Goal: Task Accomplishment & Management: Use online tool/utility

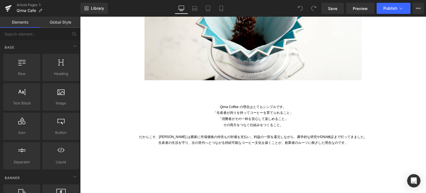
scroll to position [537, 0]
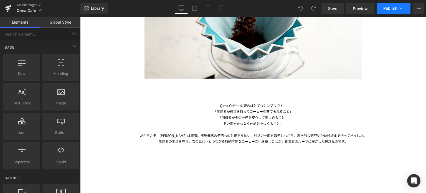
click at [389, 8] on span "Publish" at bounding box center [391, 8] width 14 height 4
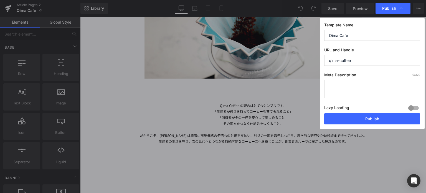
click at [354, 59] on input "qima-coffee" at bounding box center [372, 60] width 96 height 11
type input "qima-cafe"
click at [351, 125] on div "Template Name Qima Cafe URL and Handle qima-cafe Meta Description 0 /320 Lazy L…" at bounding box center [372, 73] width 105 height 111
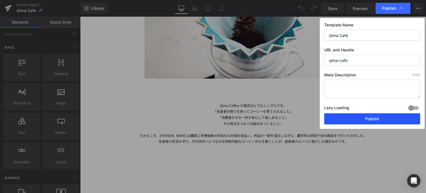
click at [344, 119] on button "Publish" at bounding box center [372, 118] width 96 height 11
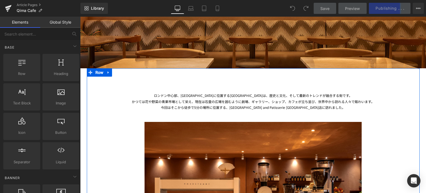
scroll to position [90, 0]
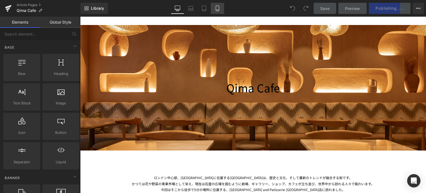
click at [215, 11] on link "Mobile" at bounding box center [217, 8] width 13 height 11
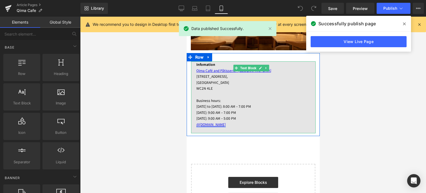
scroll to position [922, 0]
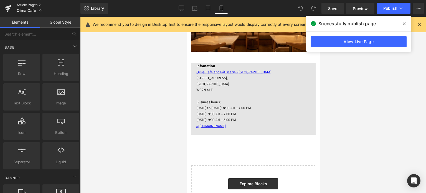
click at [36, 5] on link "Article Pages" at bounding box center [49, 5] width 64 height 4
